Goal: Navigation & Orientation: Find specific page/section

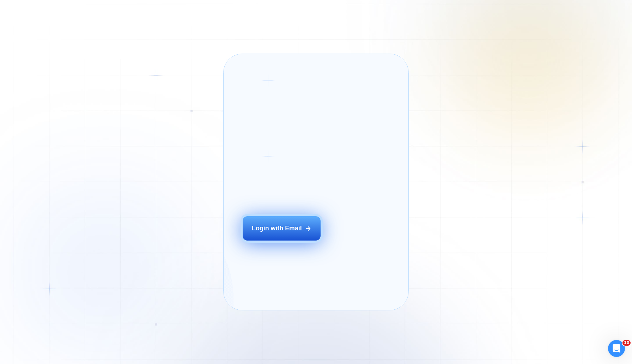
click at [260, 233] on div "Login with Email" at bounding box center [277, 228] width 50 height 9
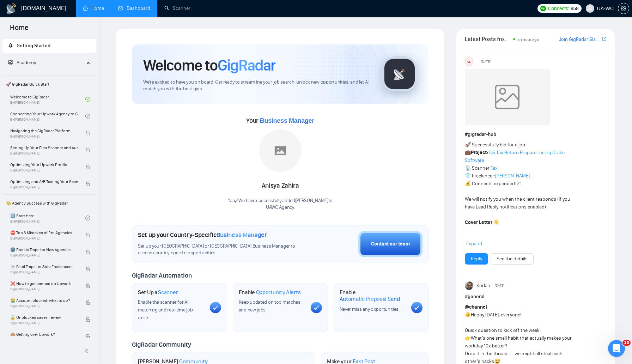
click at [127, 9] on link "Dashboard" at bounding box center [134, 8] width 32 height 6
